Goal: Information Seeking & Learning: Compare options

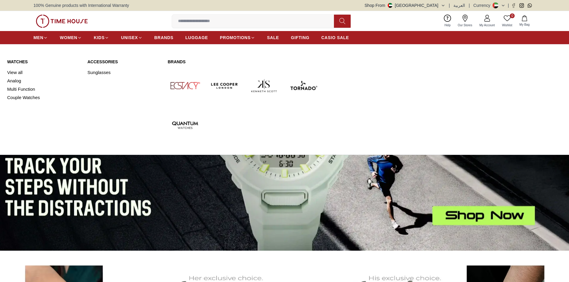
click at [78, 36] on icon at bounding box center [79, 38] width 4 height 4
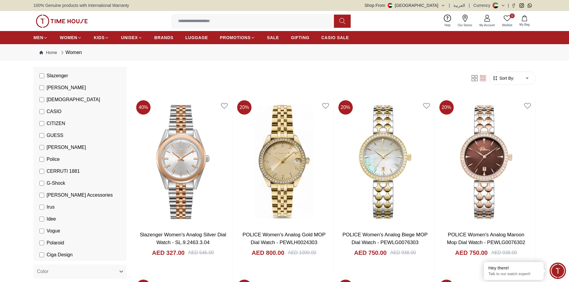
scroll to position [60, 0]
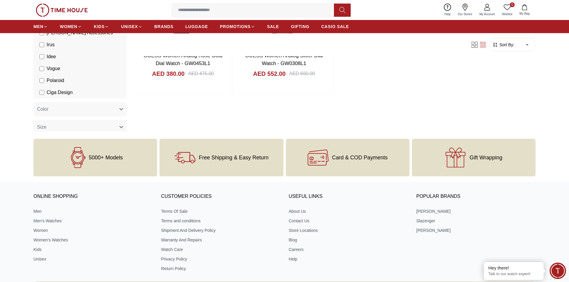
scroll to position [30, 0]
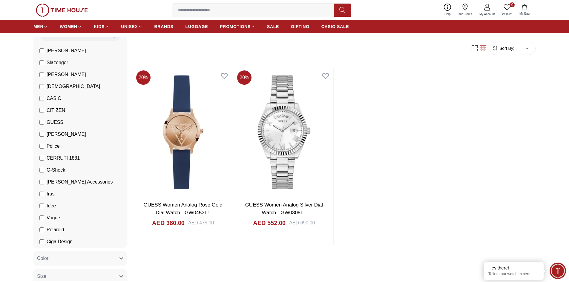
click at [42, 137] on label "[PERSON_NAME]" at bounding box center [62, 134] width 47 height 7
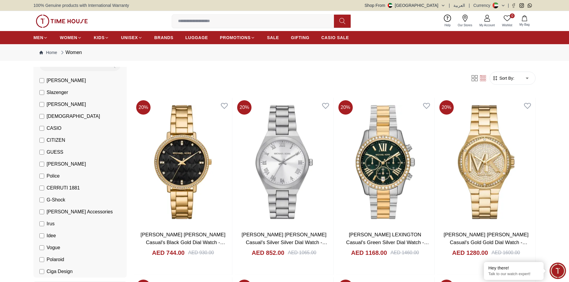
scroll to position [30, 0]
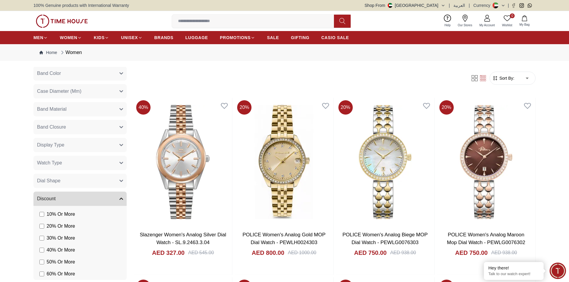
scroll to position [352, 0]
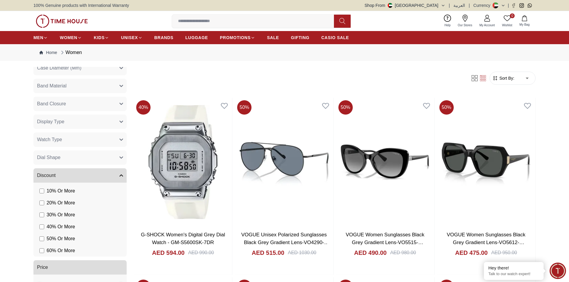
scroll to position [280, 0]
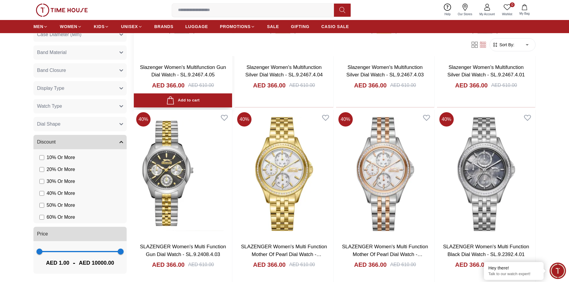
scroll to position [717, 0]
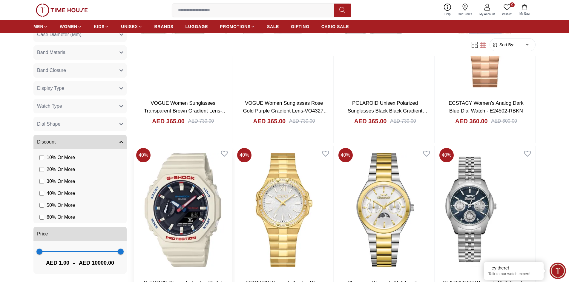
scroll to position [1254, 0]
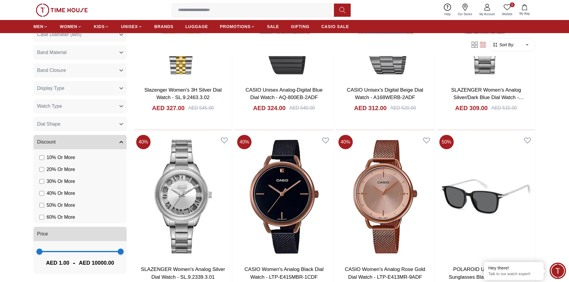
scroll to position [1971, 0]
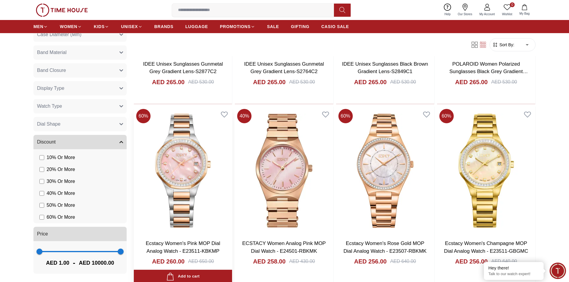
scroll to position [3076, 0]
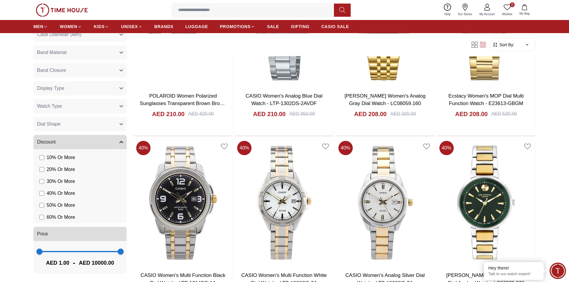
scroll to position [4271, 0]
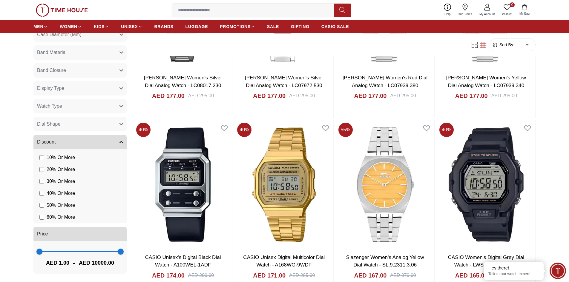
scroll to position [4868, 0]
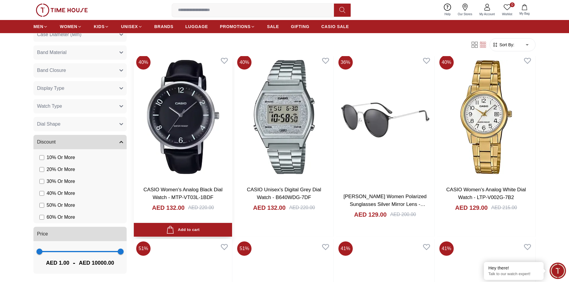
scroll to position [5974, 0]
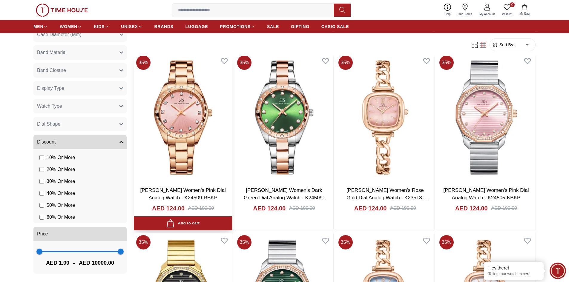
scroll to position [6899, 0]
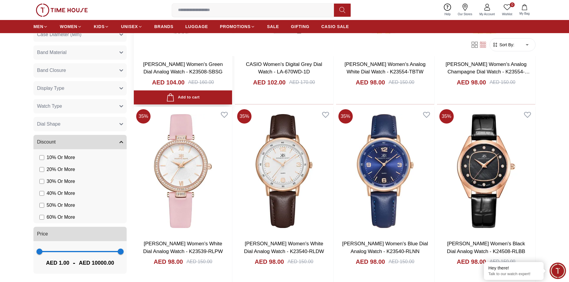
scroll to position [9558, 0]
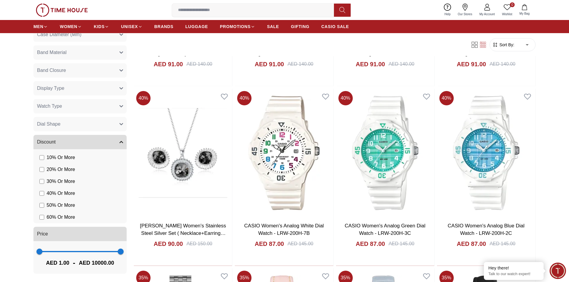
scroll to position [10304, 0]
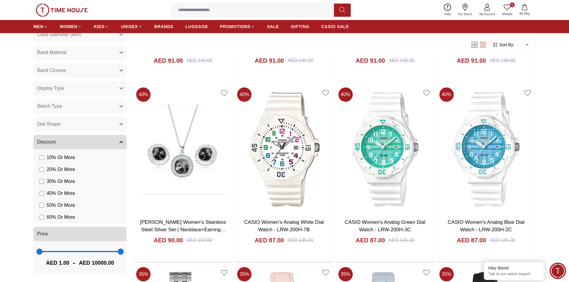
scroll to position [9797, 0]
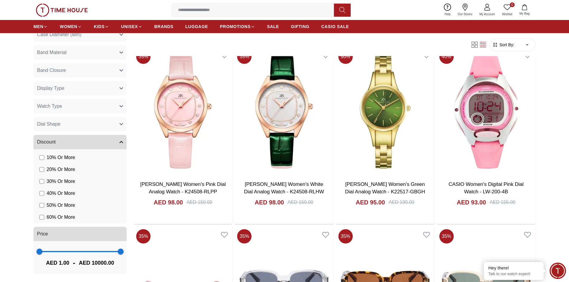
scroll to position [8905, 0]
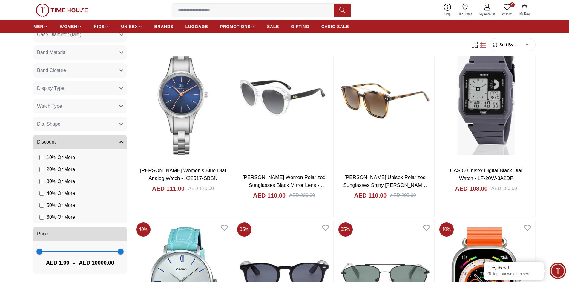
scroll to position [7945, 0]
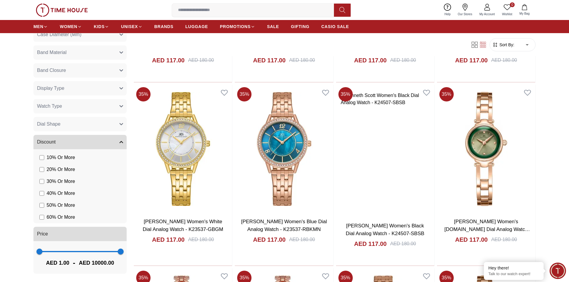
scroll to position [7093, 0]
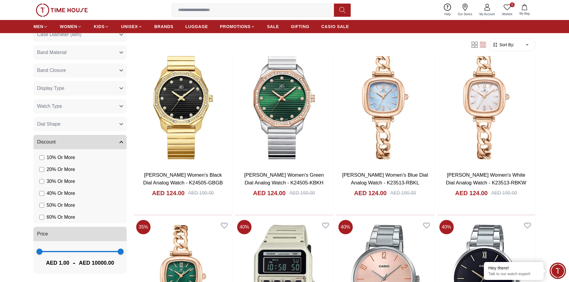
scroll to position [6123, 0]
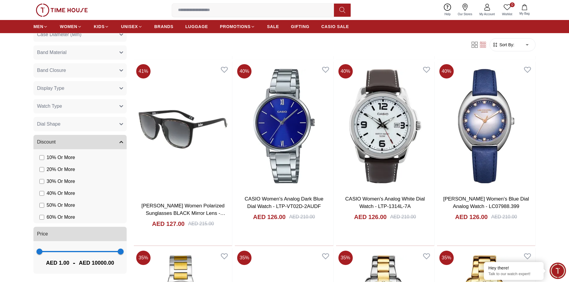
scroll to position [6527, 0]
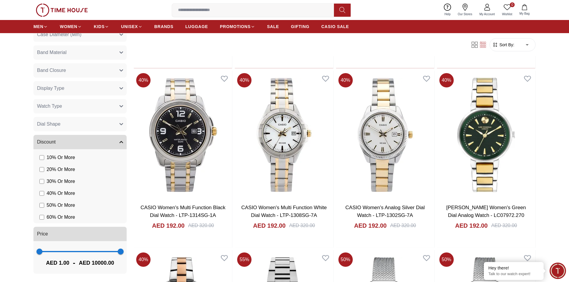
scroll to position [3456, 0]
